Goal: Transaction & Acquisition: Book appointment/travel/reservation

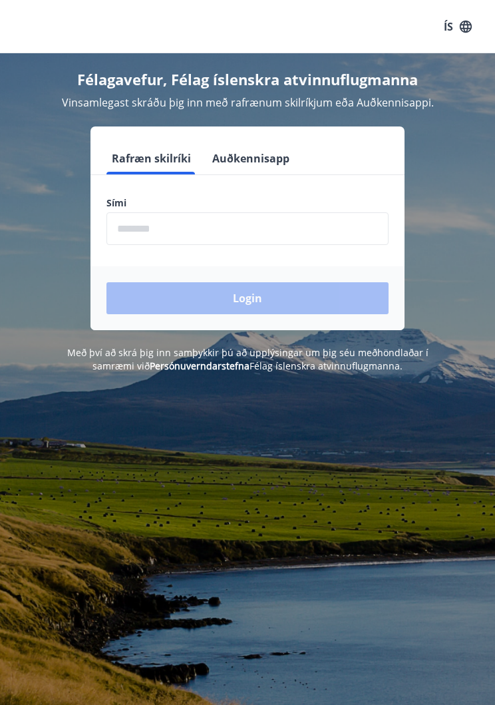
click at [218, 231] on input "phone" at bounding box center [248, 228] width 282 height 33
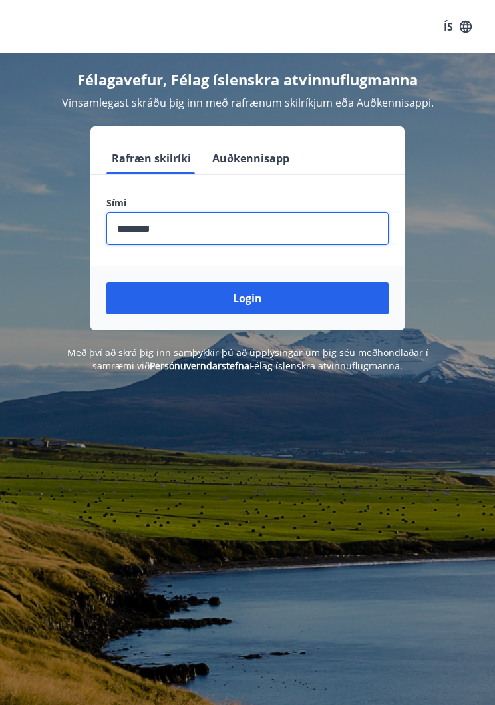
type input "********"
click at [257, 304] on button "Login" at bounding box center [248, 298] width 282 height 32
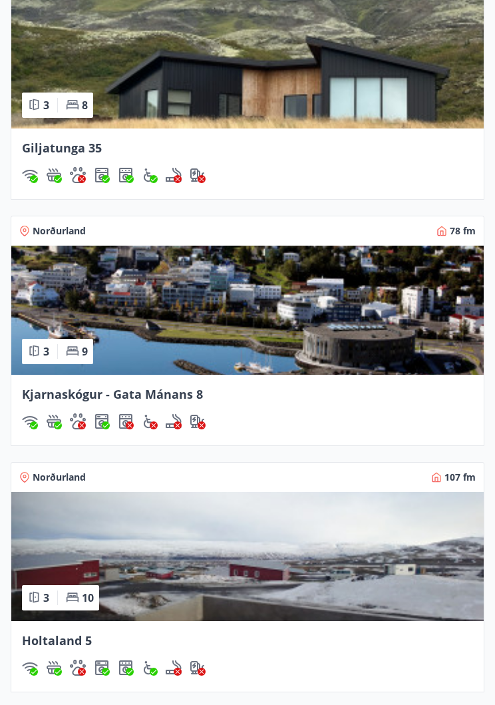
scroll to position [1479, 0]
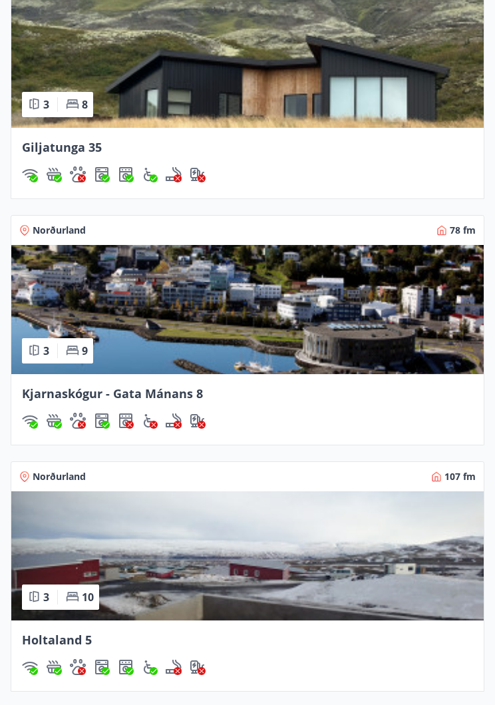
click at [154, 395] on span "Kjarnaskógur - Gata Mánans 8" at bounding box center [112, 394] width 181 height 16
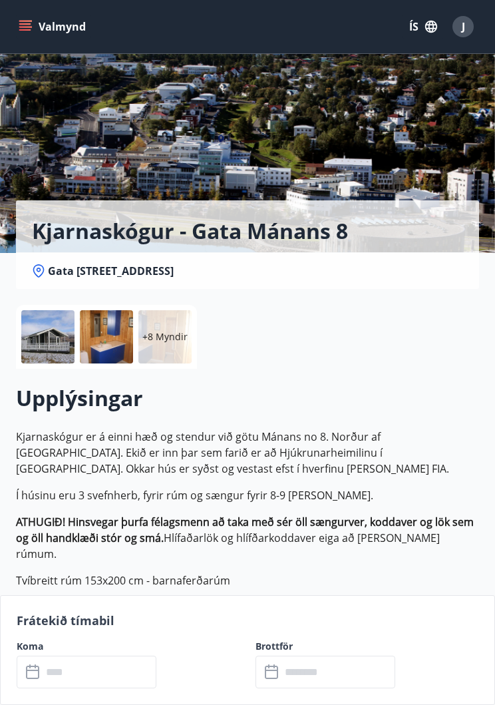
click at [69, 674] on input "text" at bounding box center [99, 672] width 115 height 33
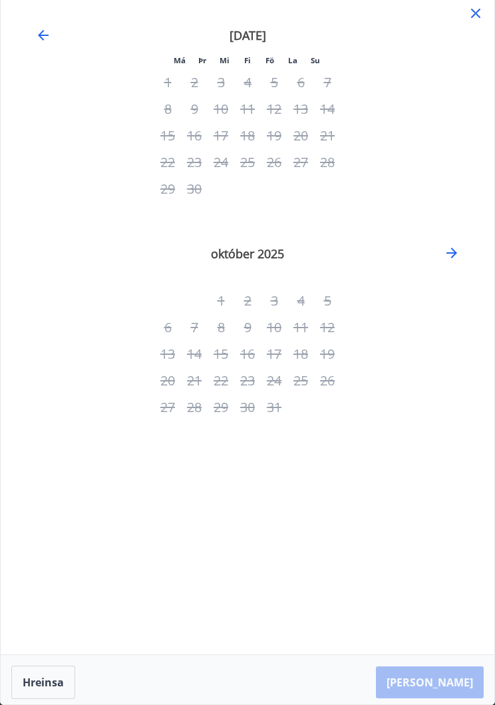
click at [482, 19] on icon at bounding box center [476, 13] width 16 height 16
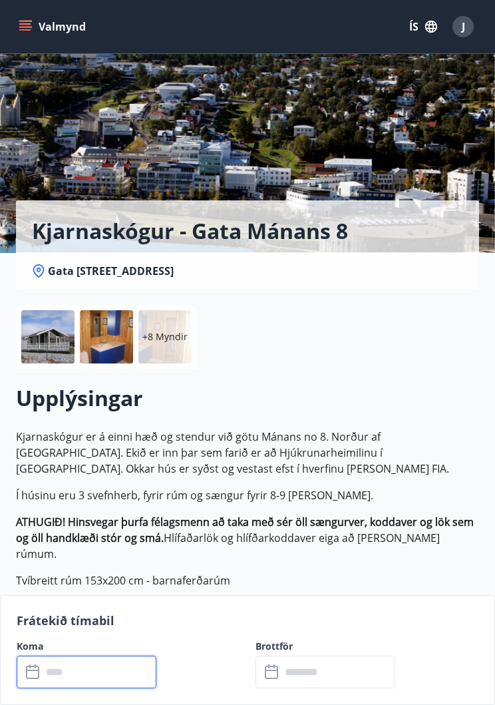
click at [29, 27] on icon "menu" at bounding box center [26, 26] width 15 height 1
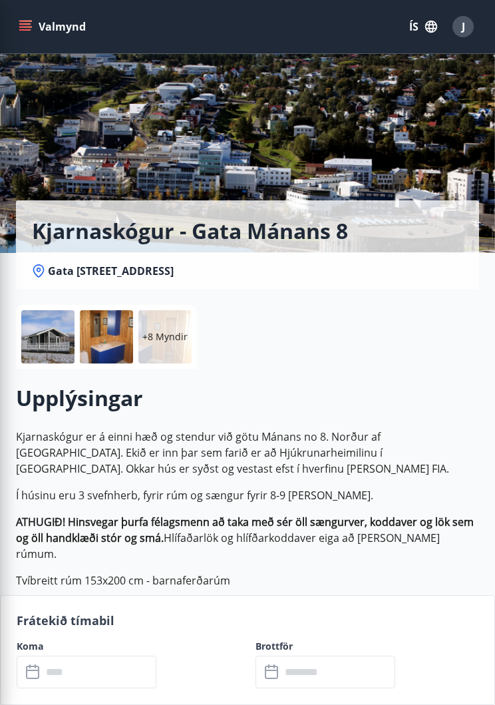
click at [409, 338] on div "+8 Myndir" at bounding box center [247, 337] width 463 height 64
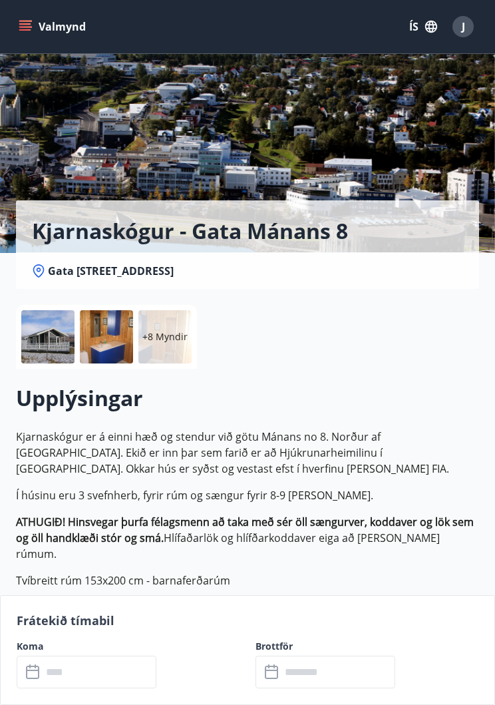
click at [462, 27] on span "J" at bounding box center [463, 26] width 3 height 15
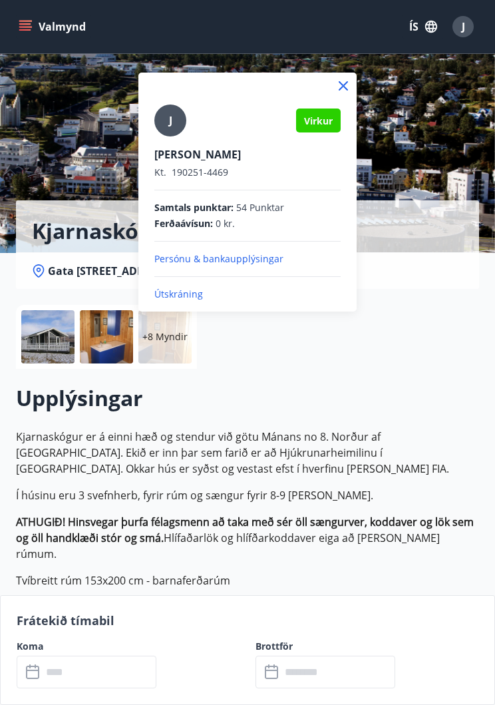
click at [206, 299] on p "Útskráning" at bounding box center [247, 294] width 186 height 13
